Goal: Task Accomplishment & Management: Use online tool/utility

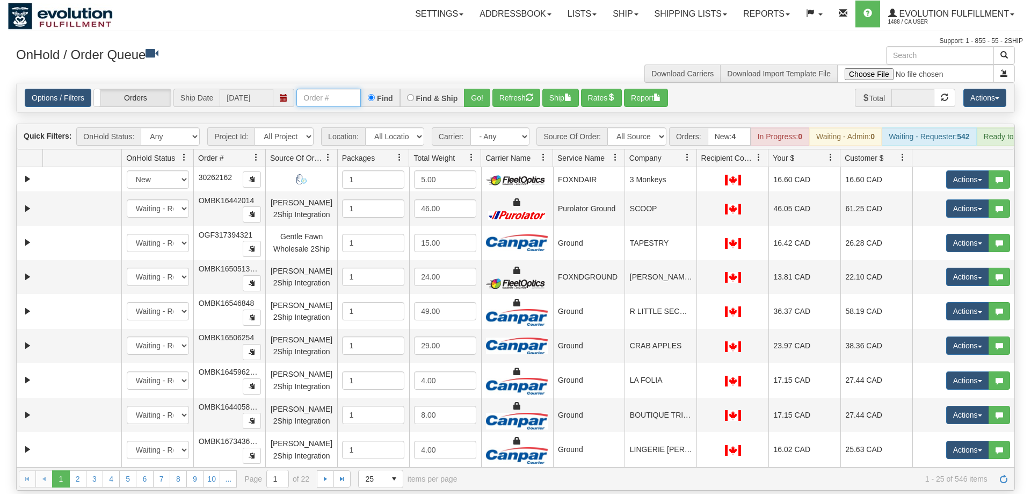
click at [347, 89] on input "text" at bounding box center [329, 98] width 64 height 18
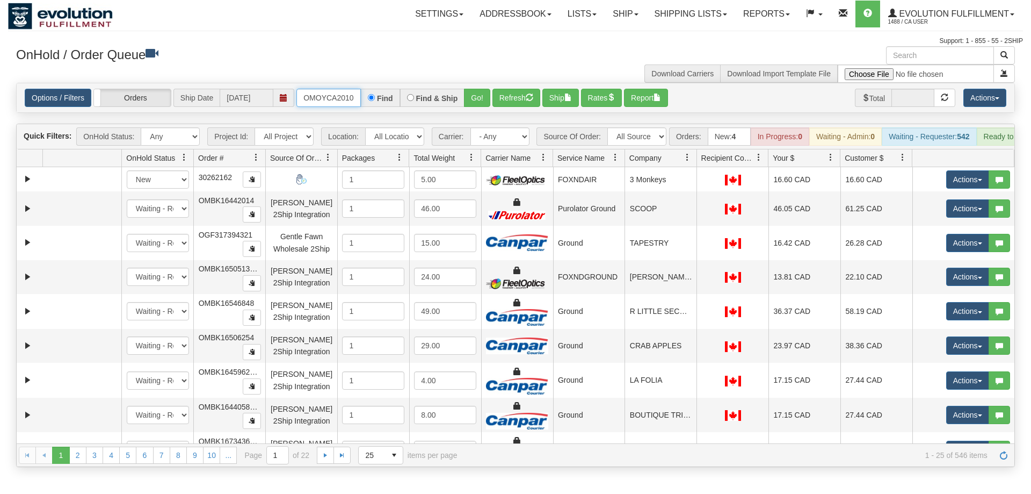
scroll to position [0, 11]
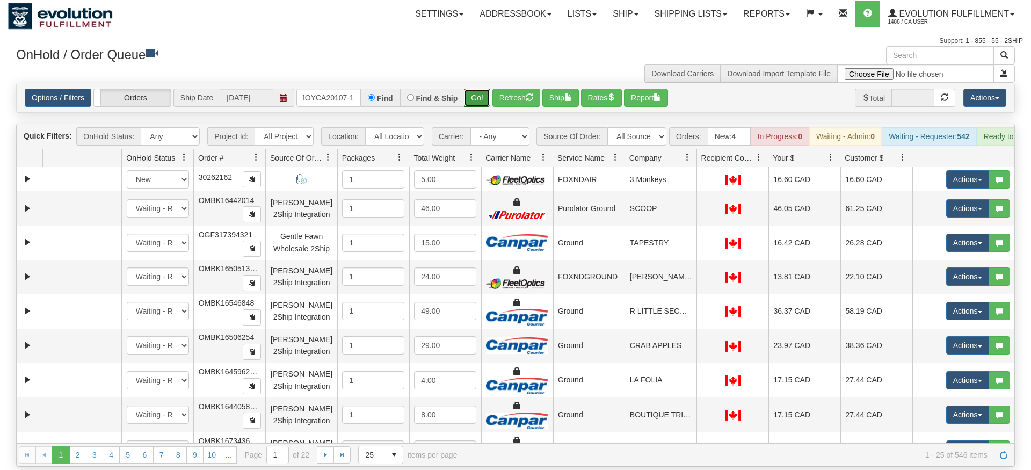
click at [485, 106] on div "Is equal to Is not equal to Contains Does not contains CAD USD EUR ZAR [PERSON_…" at bounding box center [515, 275] width 1015 height 384
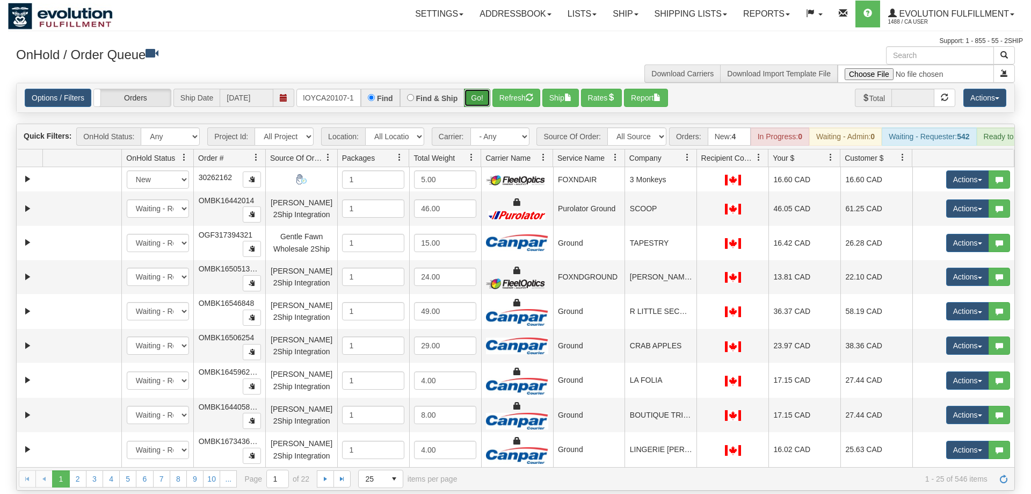
click at [484, 89] on button "Go!" at bounding box center [477, 98] width 26 height 18
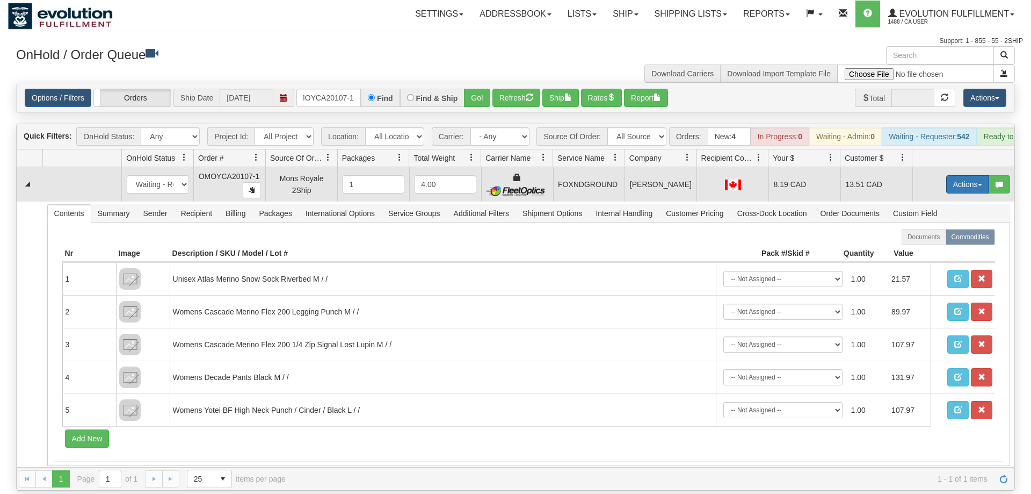
click at [952, 175] on button "Actions" at bounding box center [968, 184] width 43 height 18
click at [925, 242] on span "Ship" at bounding box center [925, 246] width 23 height 9
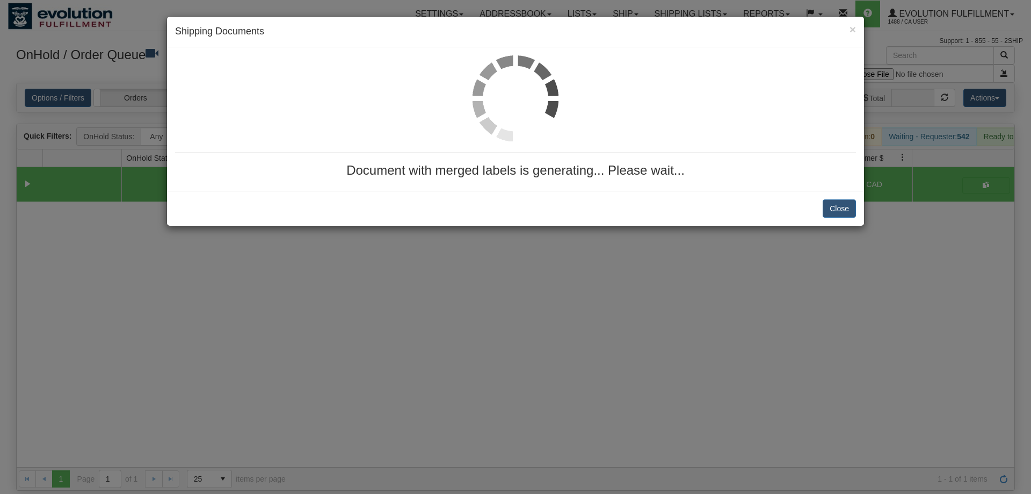
click at [531, 88] on img at bounding box center [516, 98] width 86 height 86
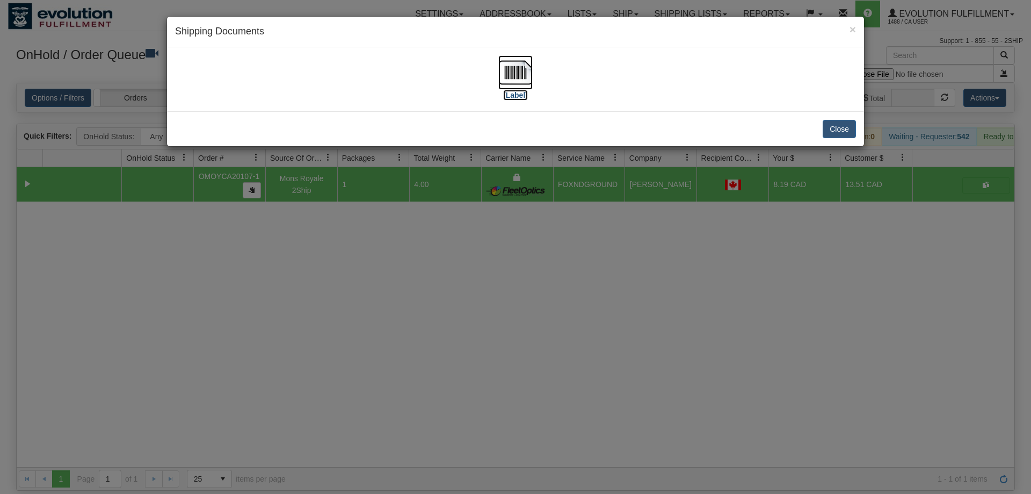
click at [531, 88] on img at bounding box center [516, 72] width 34 height 34
click at [625, 340] on div "× Shipping Documents [Label] Close" at bounding box center [515, 247] width 1031 height 494
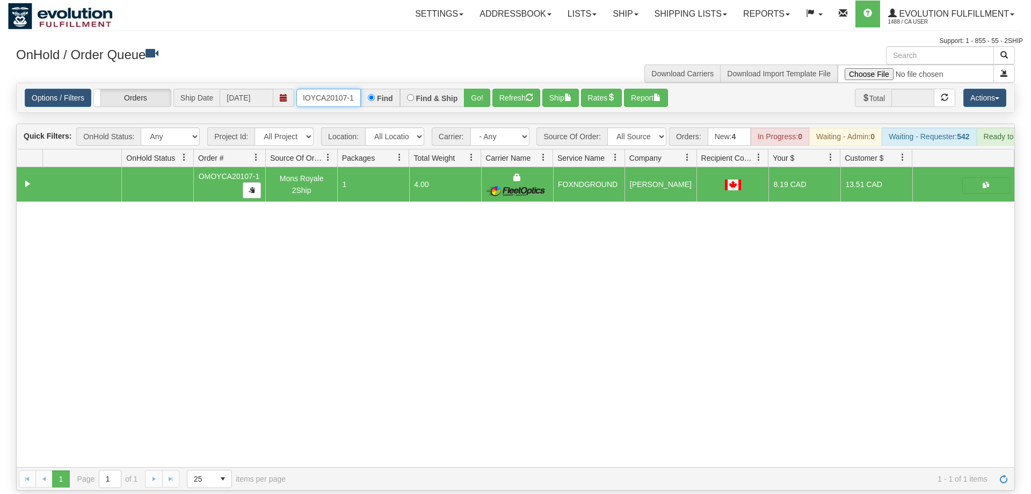
click at [333, 89] on input "OMOYCA20107-1" at bounding box center [329, 98] width 64 height 18
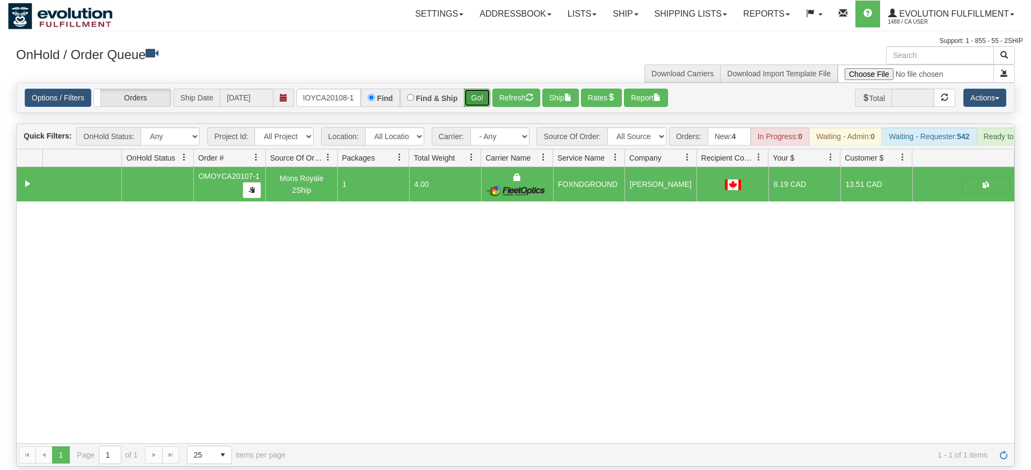
click at [480, 104] on div "Is equal to Is not equal to Contains Does not contains CAD USD EUR ZAR [PERSON_…" at bounding box center [515, 275] width 1015 height 384
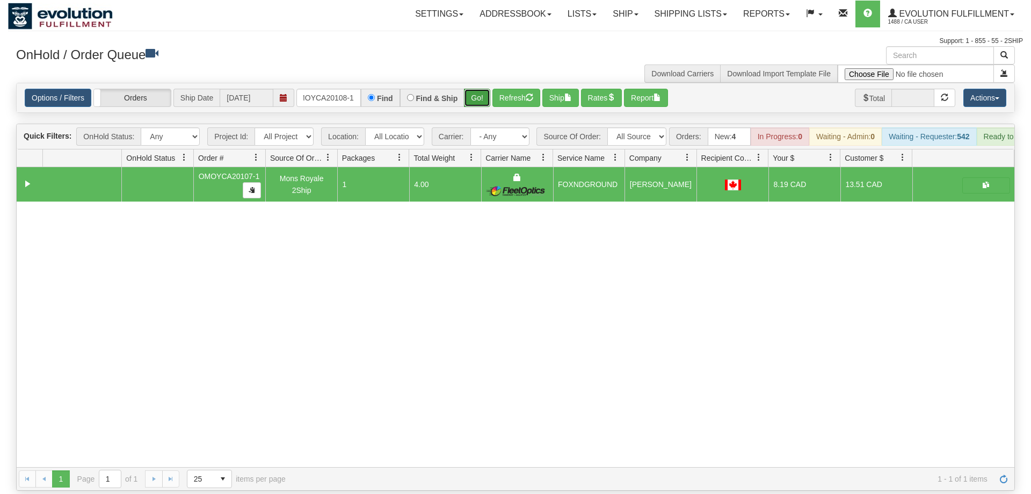
click at [482, 89] on button "Go!" at bounding box center [477, 98] width 26 height 18
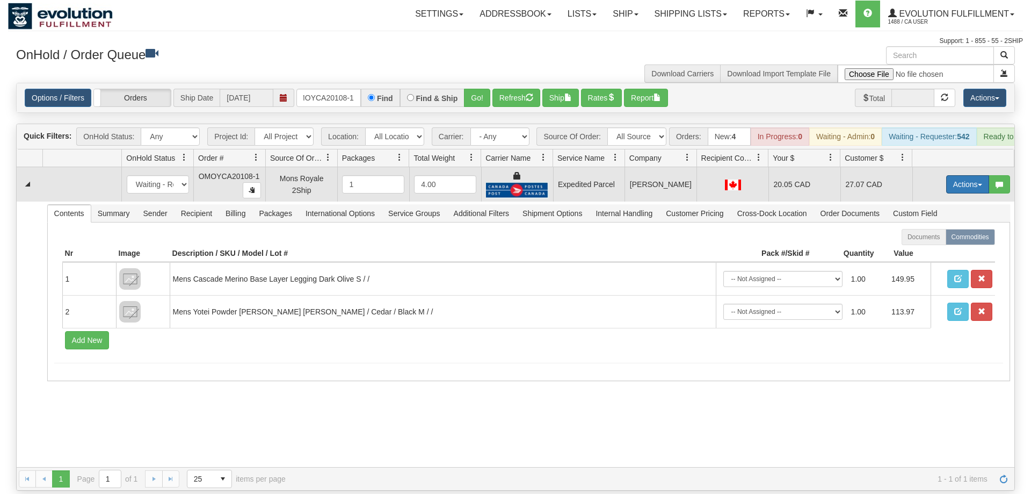
click at [947, 175] on button "Actions" at bounding box center [968, 184] width 43 height 18
click at [941, 240] on link "Ship" at bounding box center [946, 247] width 86 height 14
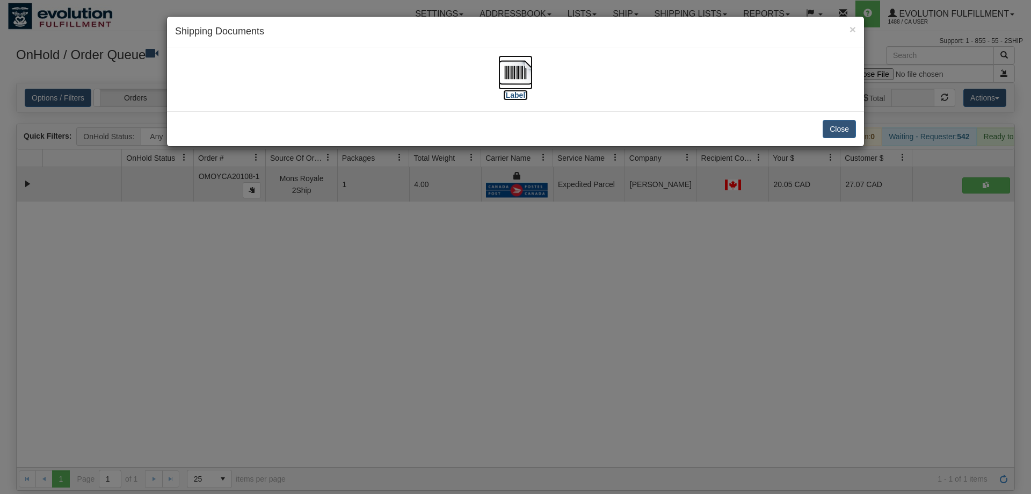
click at [500, 87] on img at bounding box center [516, 72] width 34 height 34
drag, startPoint x: 417, startPoint y: 286, endPoint x: 349, endPoint y: 3, distance: 291.1
click at [437, 270] on div "× Shipping Documents [Label] Close" at bounding box center [515, 247] width 1031 height 494
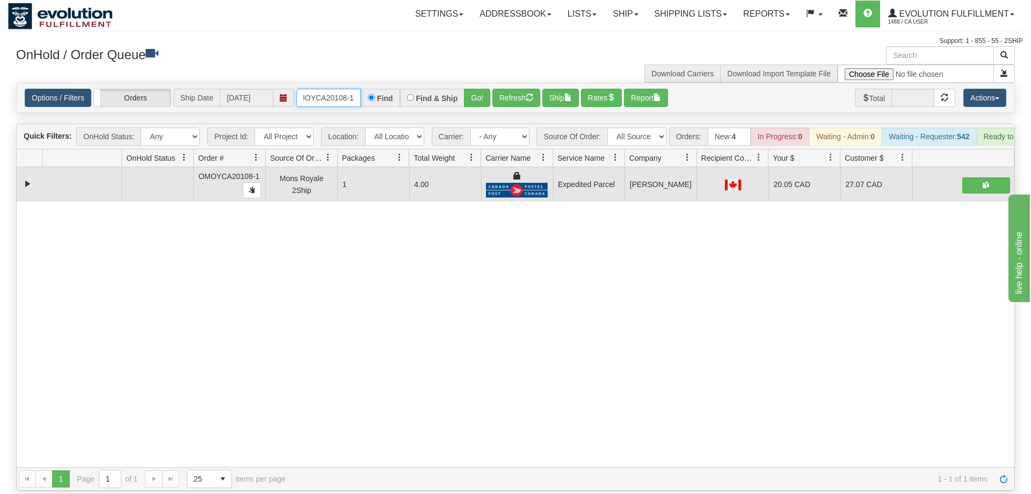
click at [317, 89] on input "OMOYCA20108-1" at bounding box center [329, 98] width 64 height 18
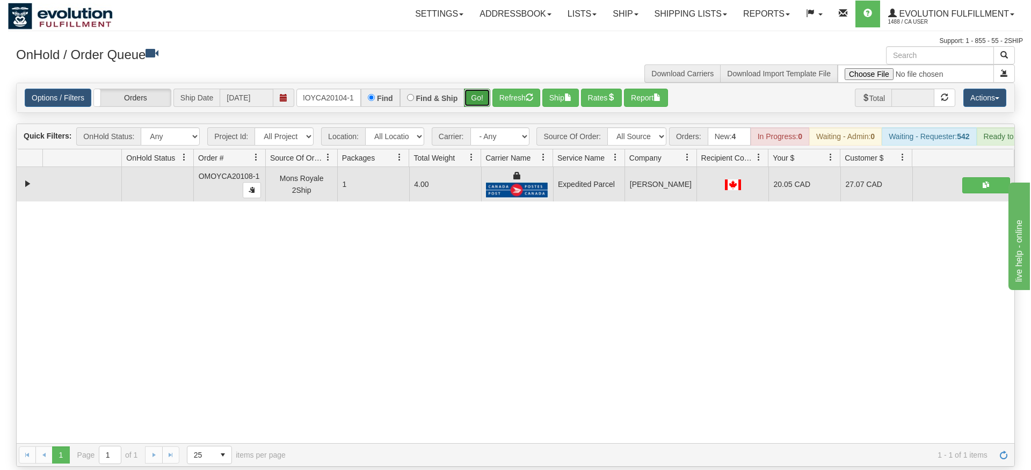
click at [473, 103] on div "Is equal to Is not equal to Contains Does not contains CAD USD EUR ZAR [PERSON_…" at bounding box center [515, 275] width 1015 height 384
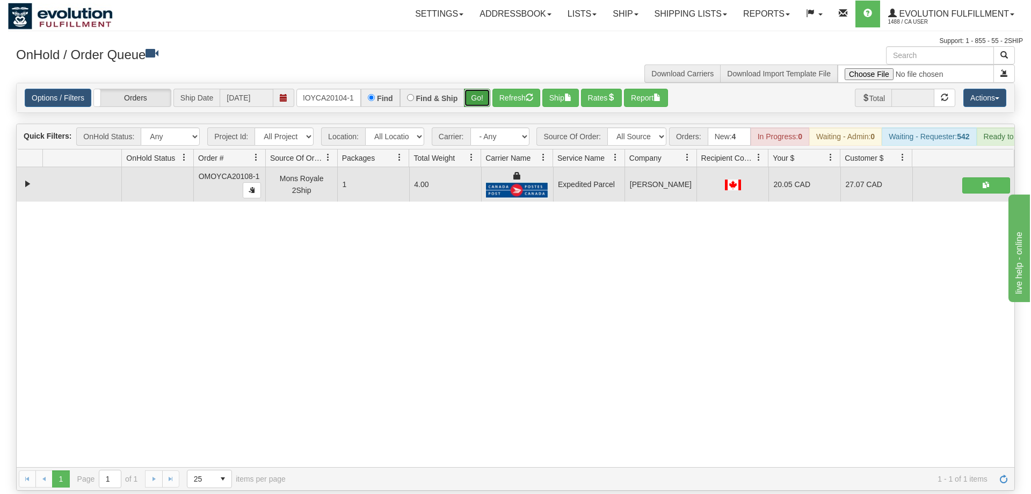
click at [482, 89] on button "Go!" at bounding box center [477, 98] width 26 height 18
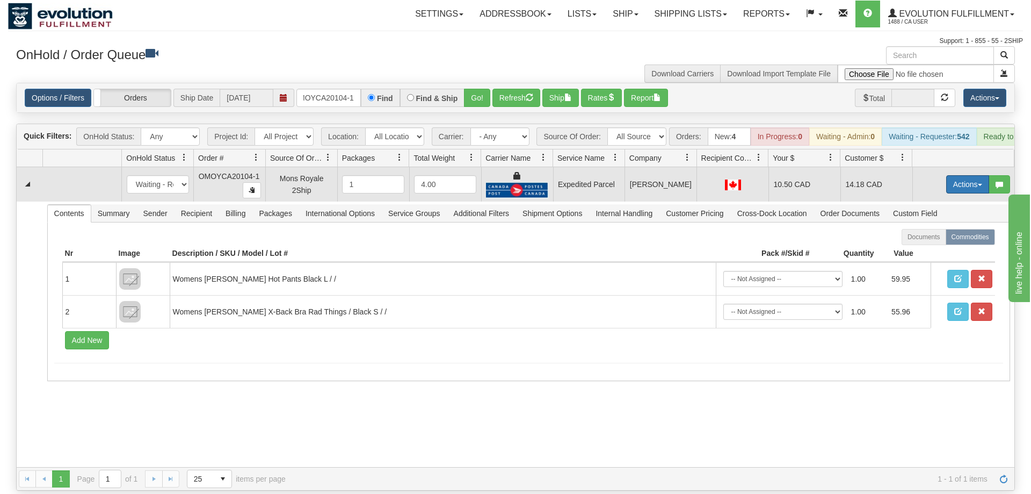
click at [949, 175] on button "Actions" at bounding box center [968, 184] width 43 height 18
click at [941, 240] on link "Ship" at bounding box center [946, 247] width 86 height 14
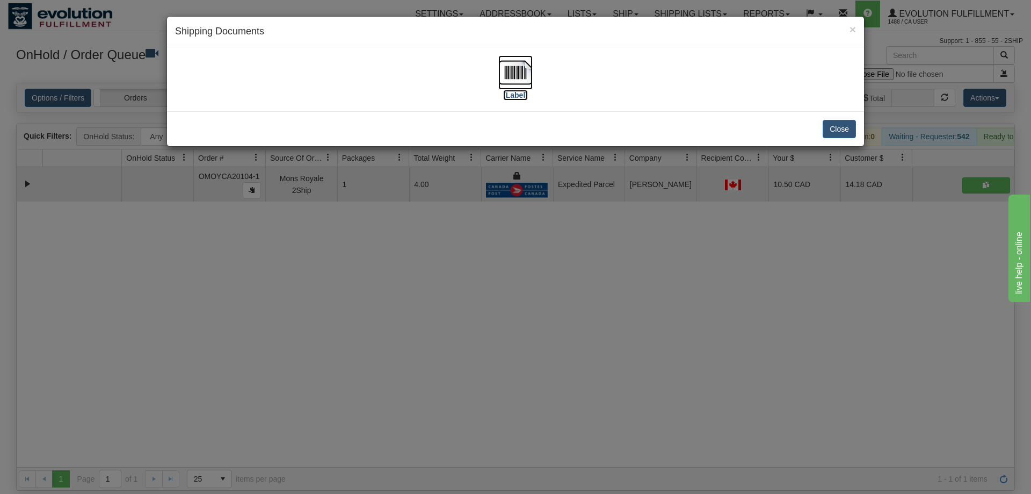
click at [505, 76] on img at bounding box center [516, 72] width 34 height 34
drag, startPoint x: 524, startPoint y: 330, endPoint x: 264, endPoint y: 67, distance: 369.6
click at [525, 327] on div "× Shipping Documents [Label] Close" at bounding box center [515, 247] width 1031 height 494
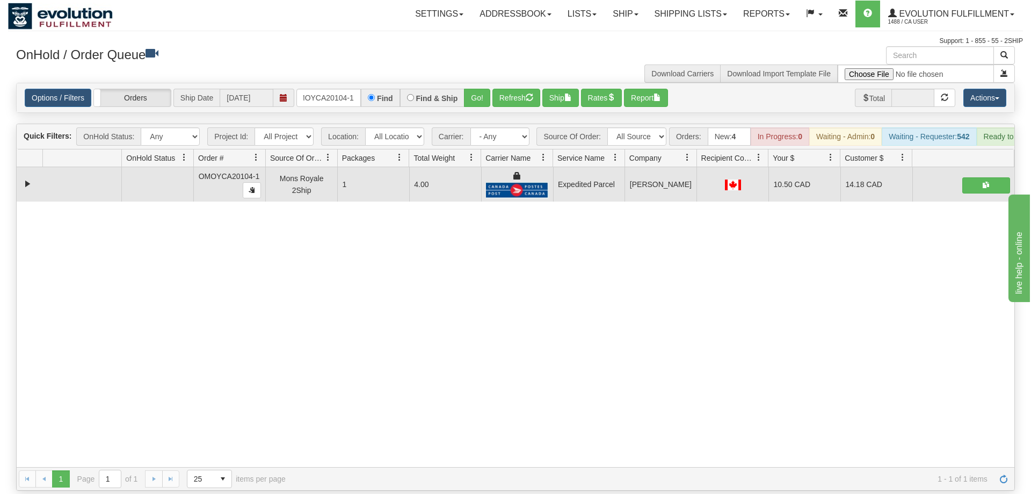
click at [350, 92] on div "Options / Filters Group Shipments Orders Ship Date [DATE] oMOYCA20104-1 Find Fi…" at bounding box center [516, 97] width 998 height 29
click at [352, 89] on input "oMOYCA20104-1" at bounding box center [329, 98] width 64 height 18
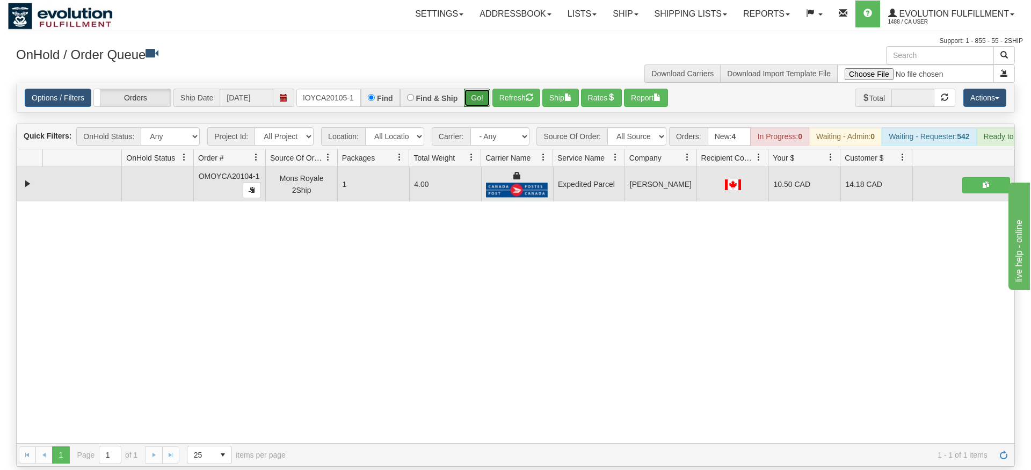
click at [479, 107] on div "Is equal to Is not equal to Contains Does not contains CAD USD EUR ZAR [PERSON_…" at bounding box center [515, 275] width 1015 height 384
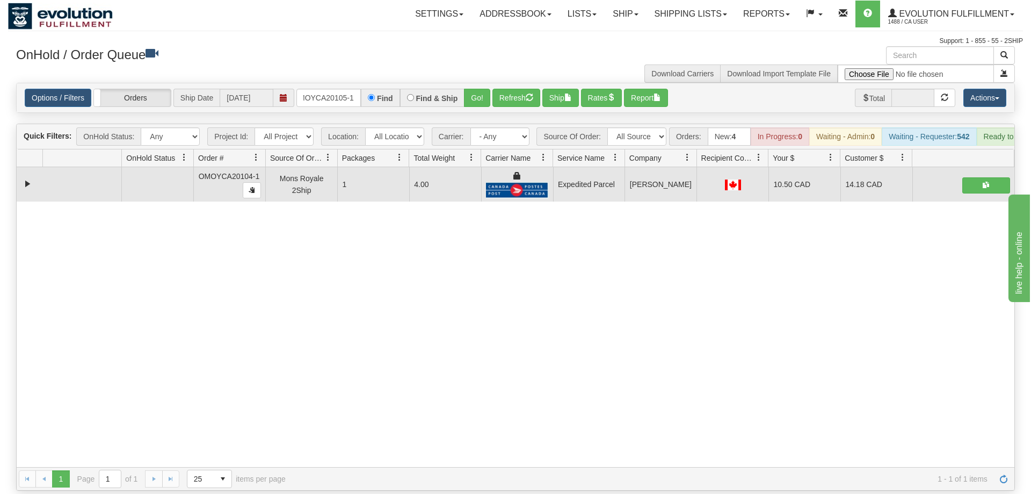
click at [485, 92] on div "Options / Filters Group Shipments Orders Ship Date [DATE] oMOYCA20105-1 Find Fi…" at bounding box center [516, 97] width 998 height 29
click at [485, 93] on div "Options / Filters Group Shipments Orders Ship Date [DATE] oMOYCA20105-1 Find Fi…" at bounding box center [516, 97] width 998 height 29
click at [488, 89] on button "Go!" at bounding box center [477, 98] width 26 height 18
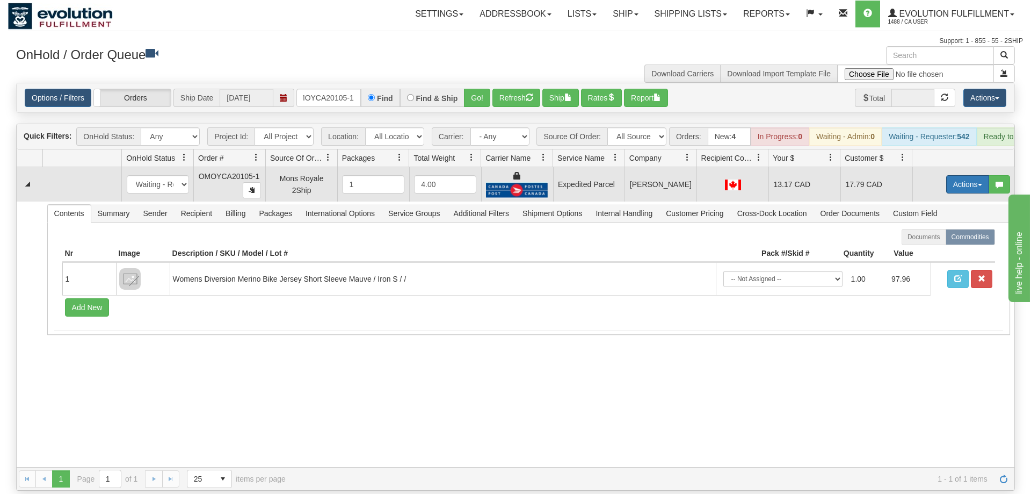
click at [968, 175] on button "Actions" at bounding box center [968, 184] width 43 height 18
click at [945, 240] on link "Ship" at bounding box center [946, 247] width 86 height 14
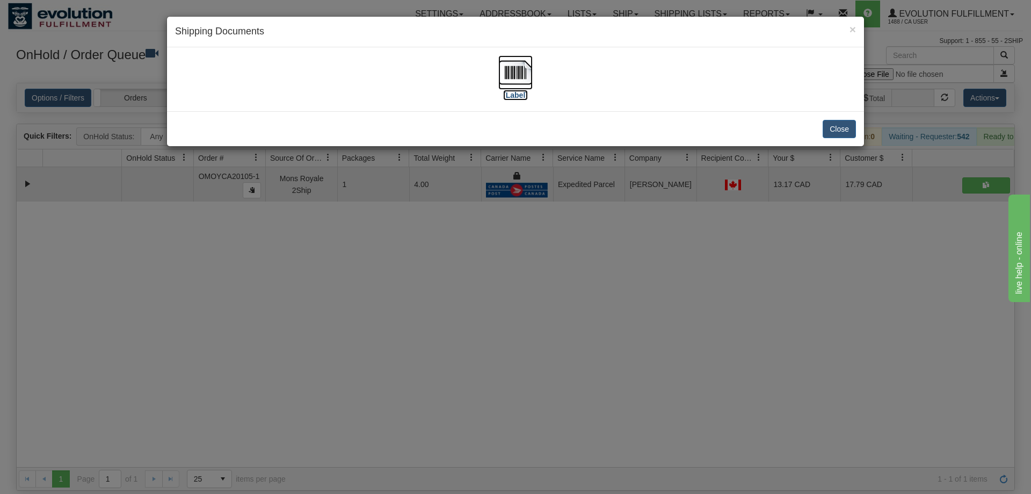
click at [523, 58] on img at bounding box center [516, 72] width 34 height 34
drag, startPoint x: 595, startPoint y: 271, endPoint x: 399, endPoint y: 146, distance: 232.6
click at [595, 270] on div "× Shipping Documents [Label] Close" at bounding box center [515, 247] width 1031 height 494
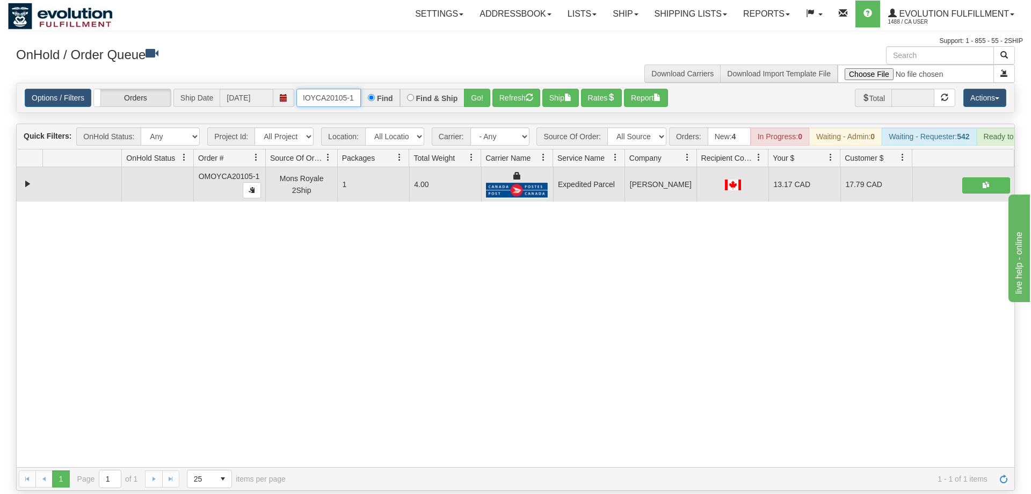
click at [342, 89] on input "oMOYCA20105-1" at bounding box center [329, 98] width 64 height 18
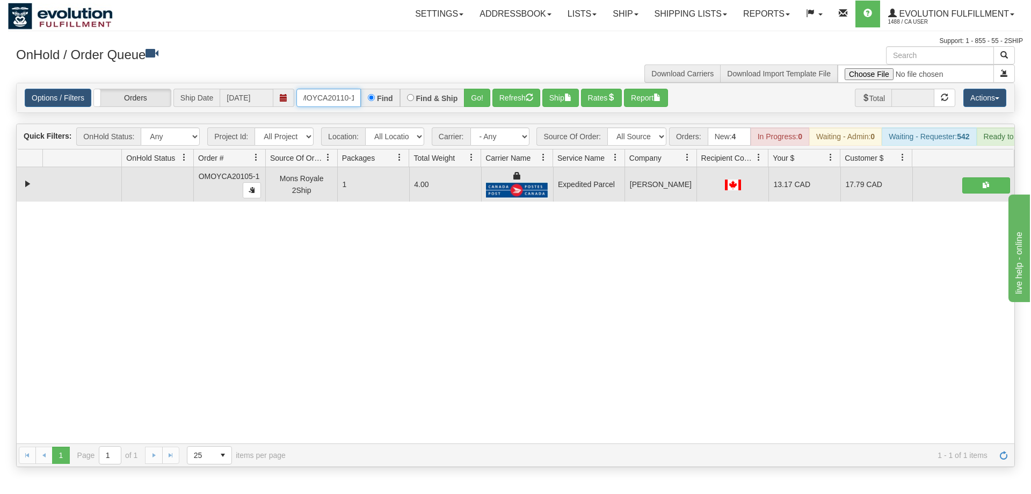
scroll to position [0, 10]
click at [460, 107] on div "Is equal to Is not equal to Contains Does not contains CAD USD EUR ZAR [PERSON_…" at bounding box center [515, 275] width 1015 height 384
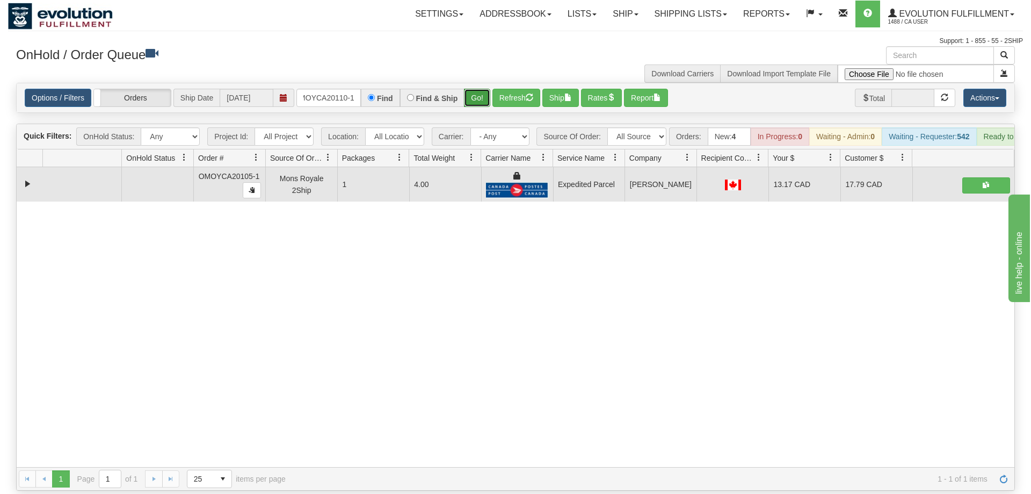
click at [477, 90] on button "Go!" at bounding box center [477, 98] width 26 height 18
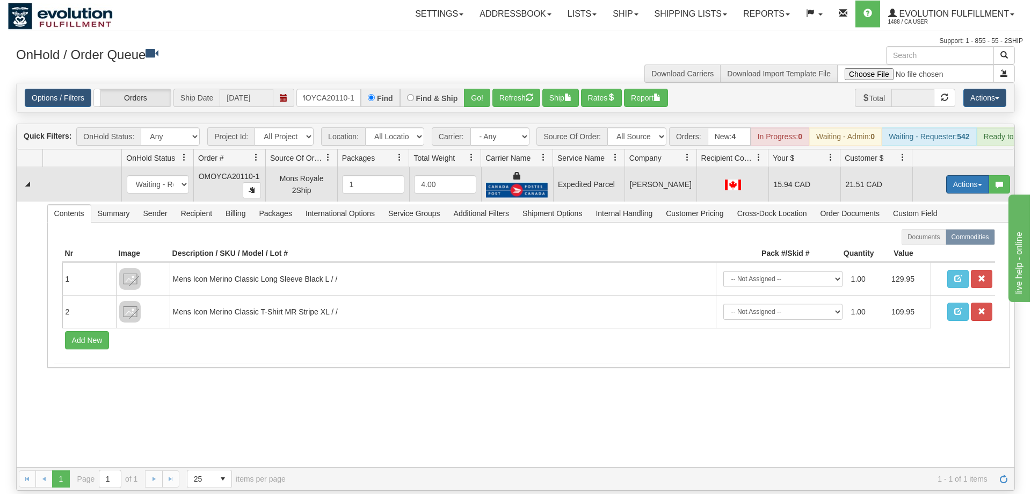
click at [970, 175] on button "Actions" at bounding box center [968, 184] width 43 height 18
click at [914, 242] on span at bounding box center [918, 246] width 8 height 8
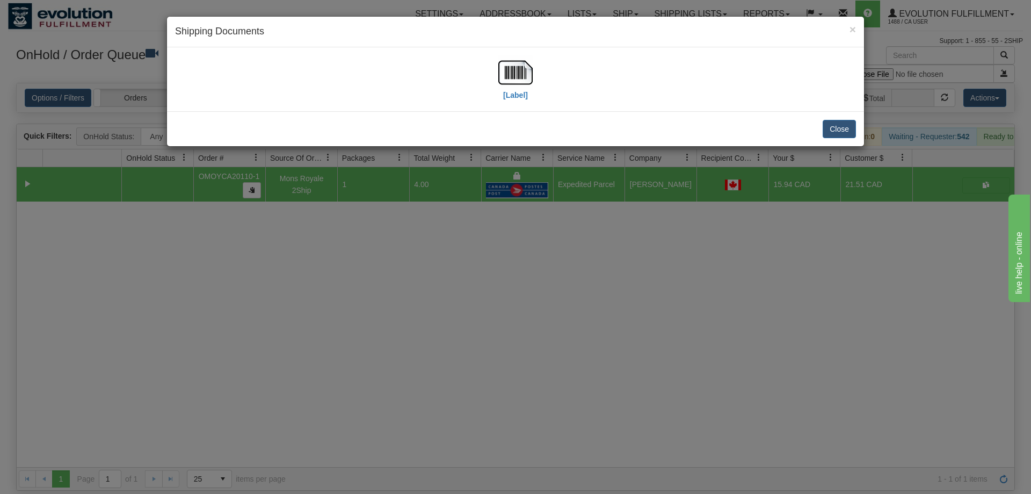
click at [537, 68] on div "[Label]" at bounding box center [515, 79] width 681 height 48
click at [521, 81] on img at bounding box center [516, 72] width 34 height 34
click at [611, 268] on div "× Shipping Documents [Label] Close" at bounding box center [515, 247] width 1031 height 494
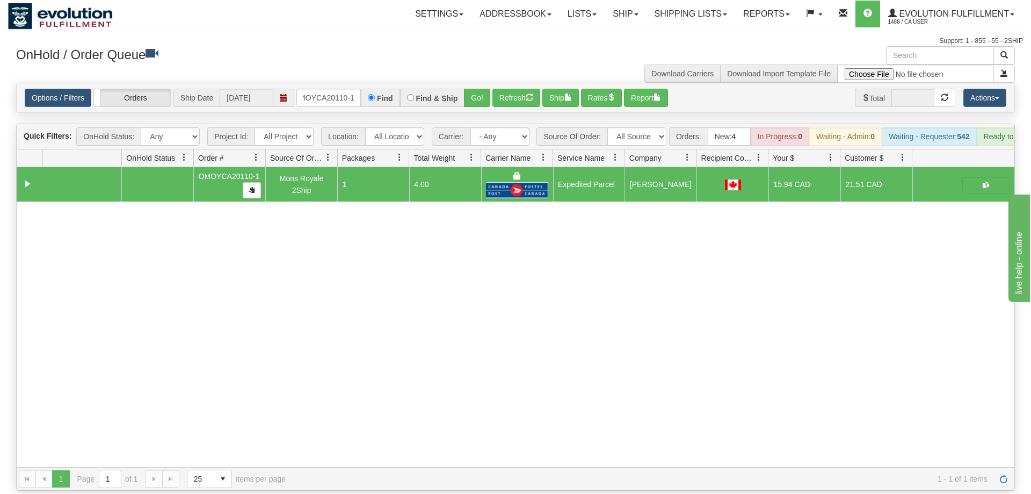
click at [895, 343] on div "31603140 EVOLUTION V3 91062381 91062383 OMOYCA20110-1 Mons Royale 2Ship 1 4.00 …" at bounding box center [516, 317] width 998 height 300
drag, startPoint x: 345, startPoint y: 71, endPoint x: 348, endPoint y: 83, distance: 12.1
click at [346, 83] on div "Options / Filters Group Shipments Orders Ship Date [DATE] OMOYCA20110-1 Find Fi…" at bounding box center [516, 97] width 998 height 29
click at [348, 89] on input "OMOYCA20110-1" at bounding box center [329, 98] width 64 height 18
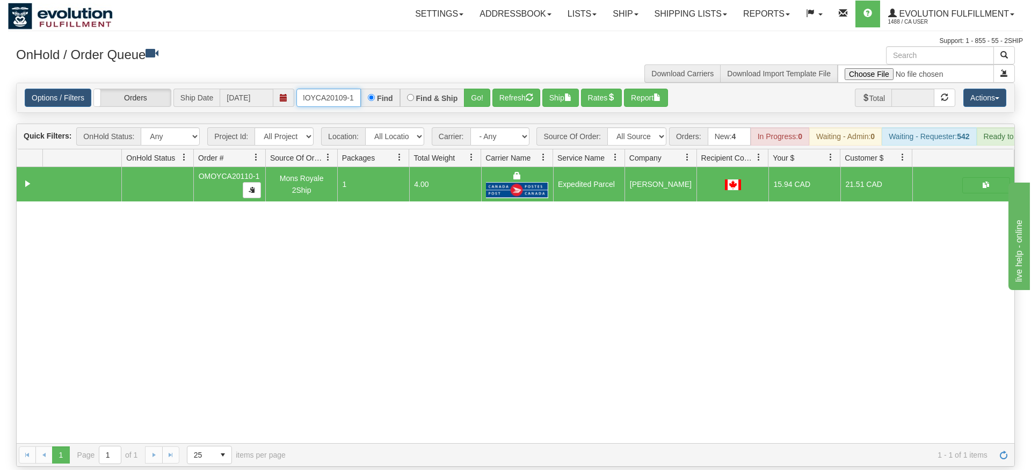
type input "oMOYCA20109-1"
click at [483, 103] on div "Is equal to Is not equal to Contains Does not contains CAD USD EUR ZAR [PERSON_…" at bounding box center [515, 275] width 1015 height 384
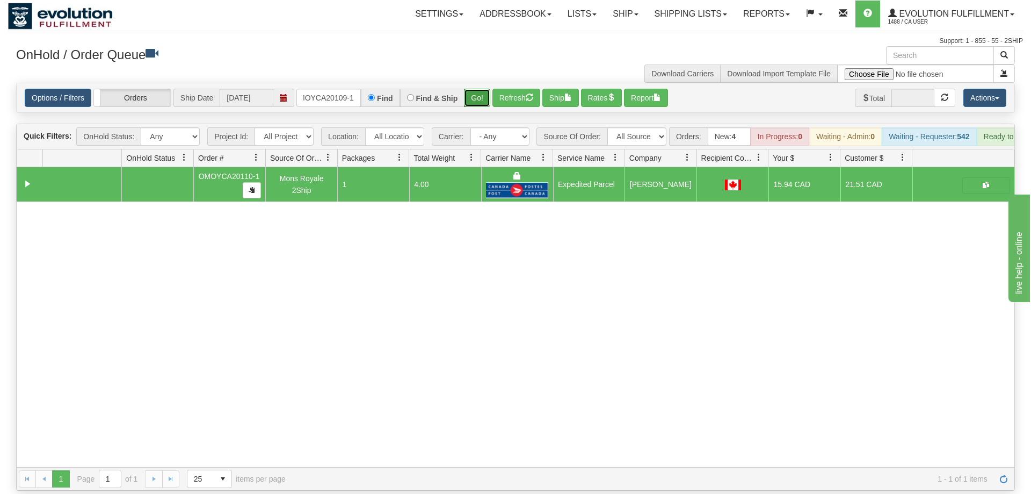
click at [481, 89] on button "Go!" at bounding box center [477, 98] width 26 height 18
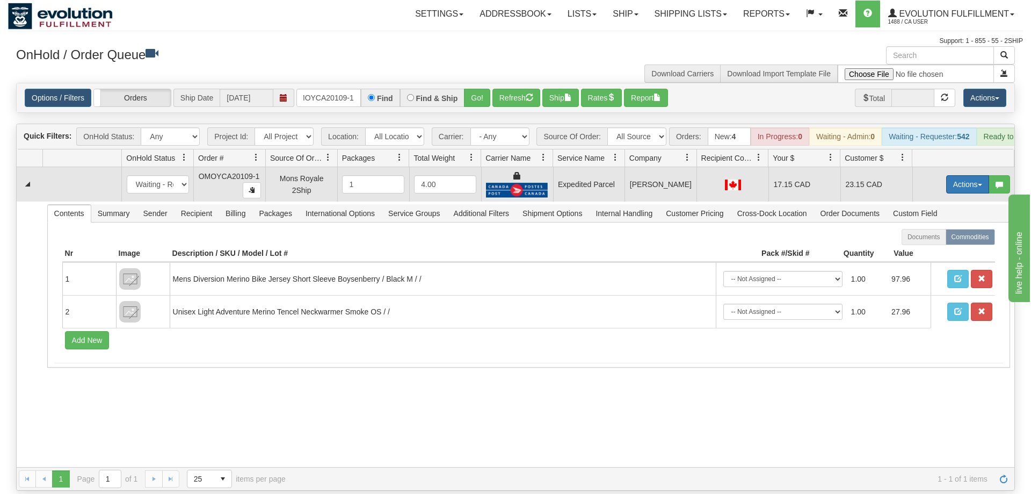
drag, startPoint x: 987, startPoint y: 161, endPoint x: 977, endPoint y: 163, distance: 10.6
click at [986, 175] on button "Actions" at bounding box center [968, 184] width 43 height 18
click at [940, 240] on link "Ship" at bounding box center [946, 247] width 86 height 14
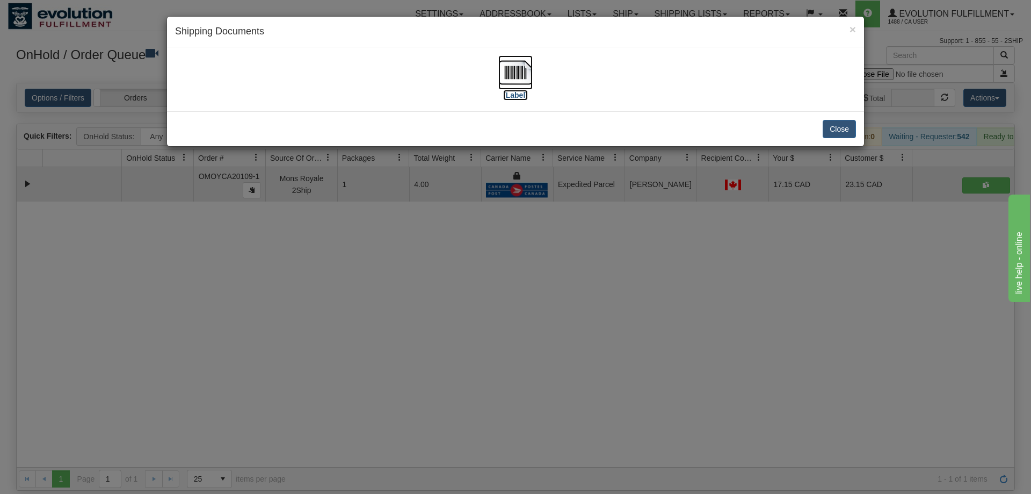
click at [507, 91] on label "[Label]" at bounding box center [515, 95] width 25 height 11
drag, startPoint x: 551, startPoint y: 266, endPoint x: 416, endPoint y: 11, distance: 287.9
click at [552, 262] on div "× Shipping Documents [Label] Close" at bounding box center [515, 247] width 1031 height 494
